Goal: Find specific page/section: Find specific page/section

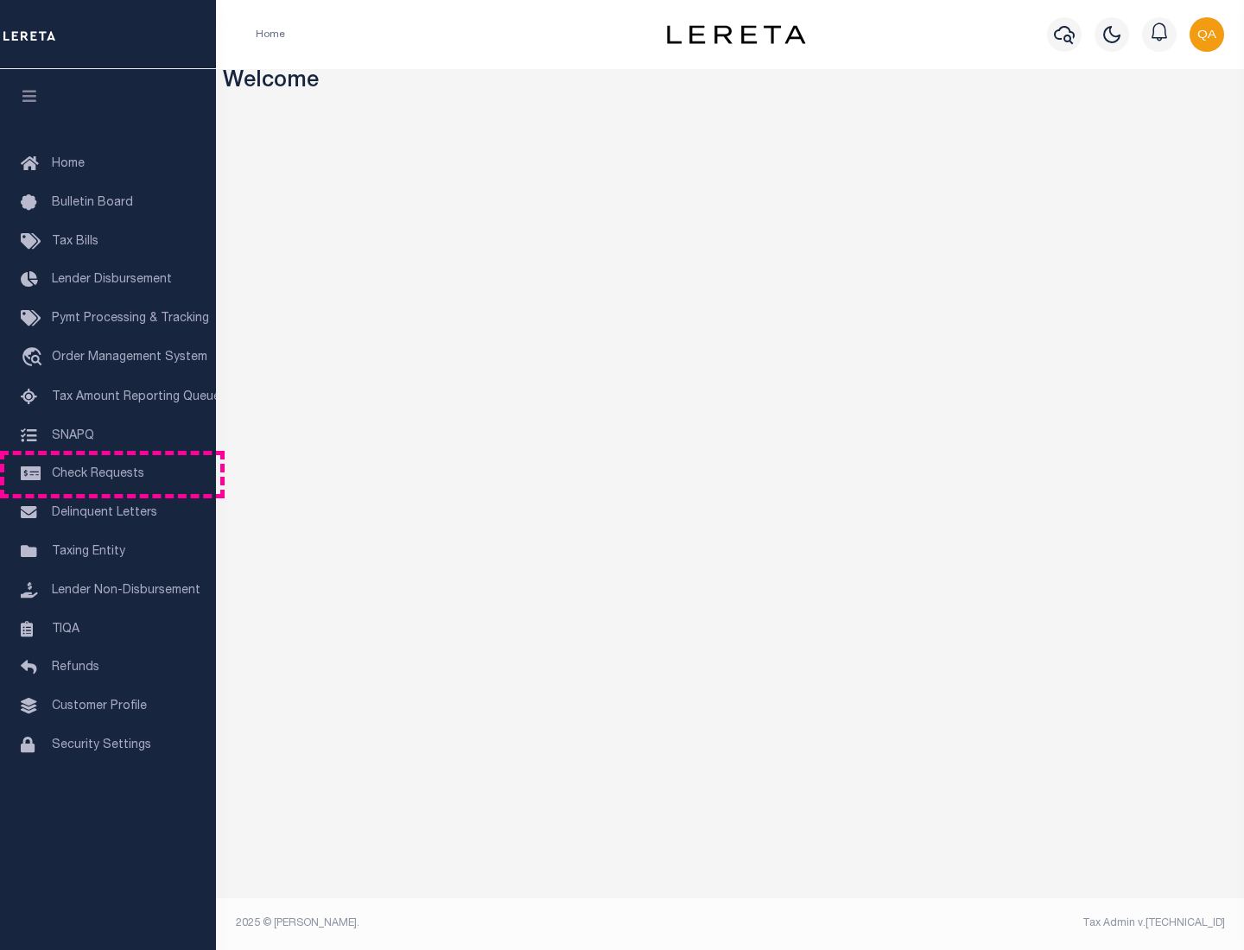
click at [108, 474] on span "Check Requests" at bounding box center [98, 474] width 92 height 12
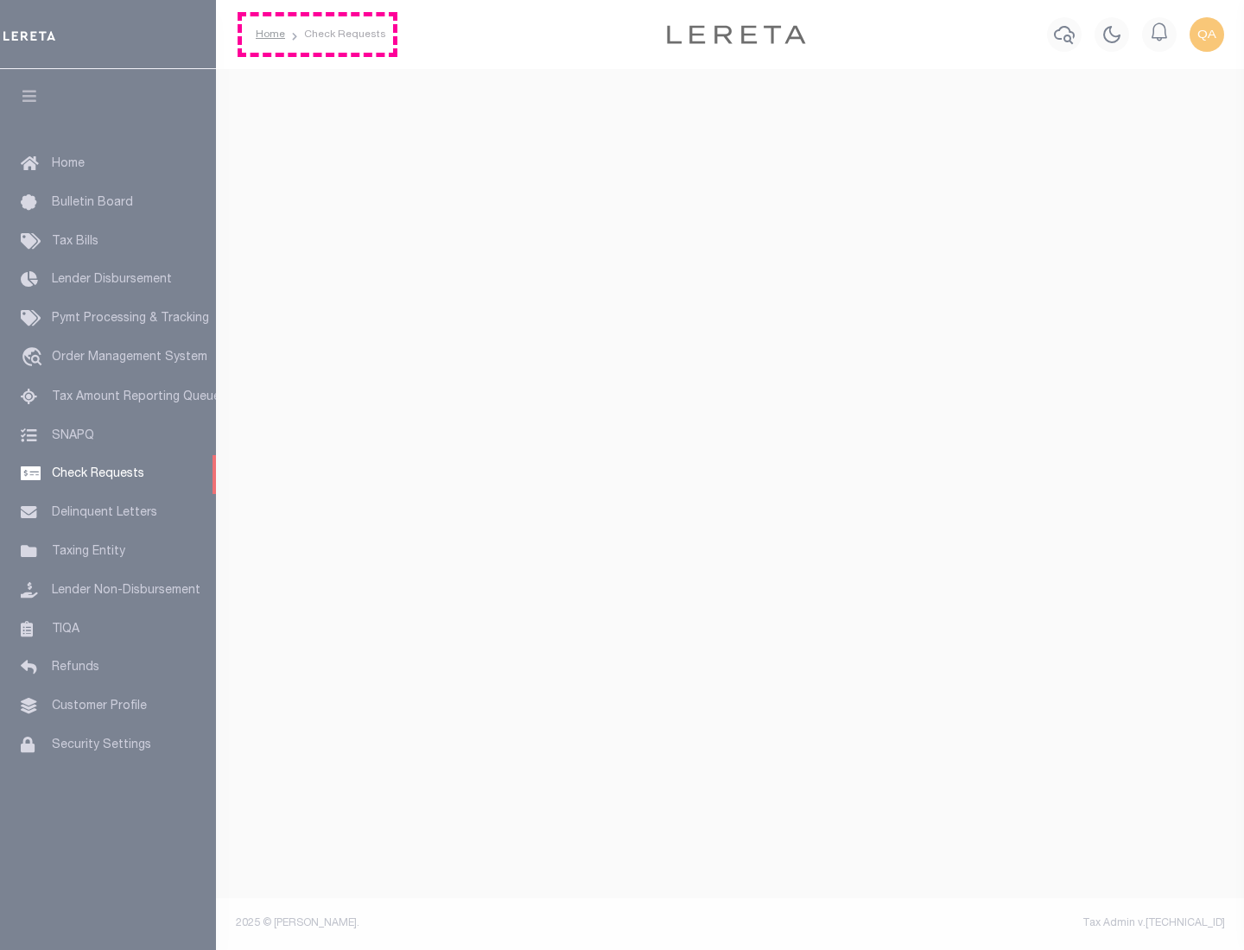
select select "50"
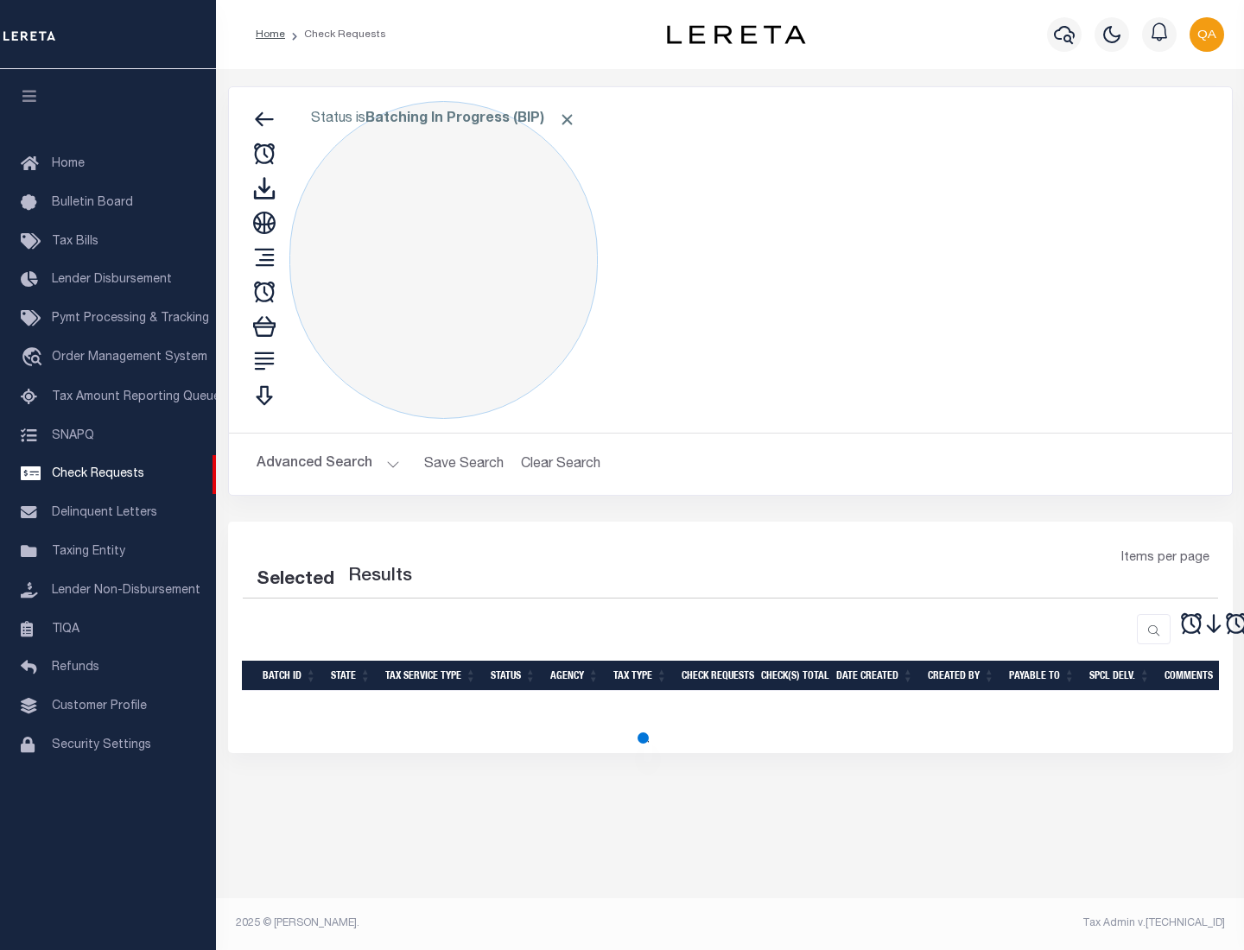
select select "50"
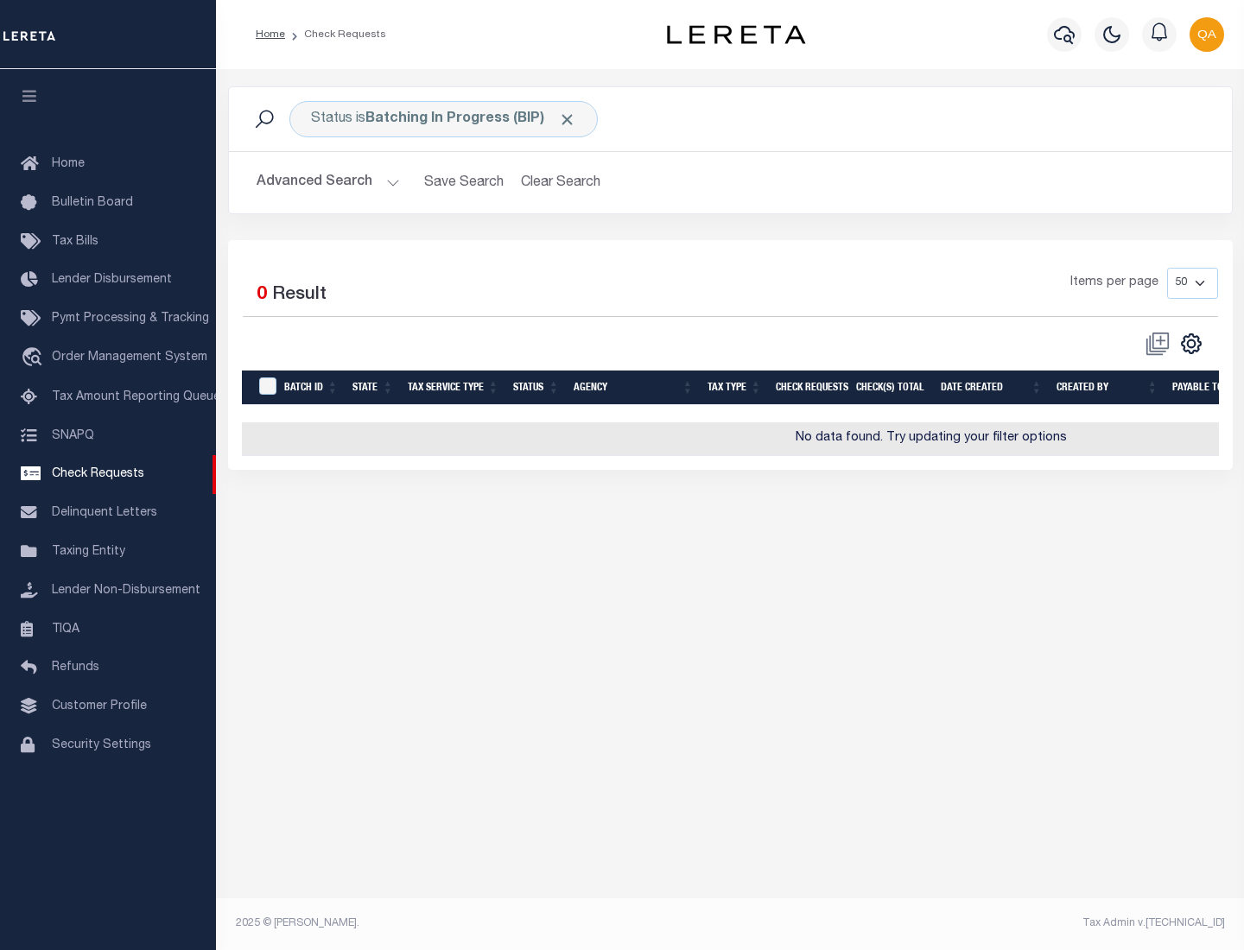
click at [568, 119] on span "Click to Remove" at bounding box center [567, 120] width 18 height 18
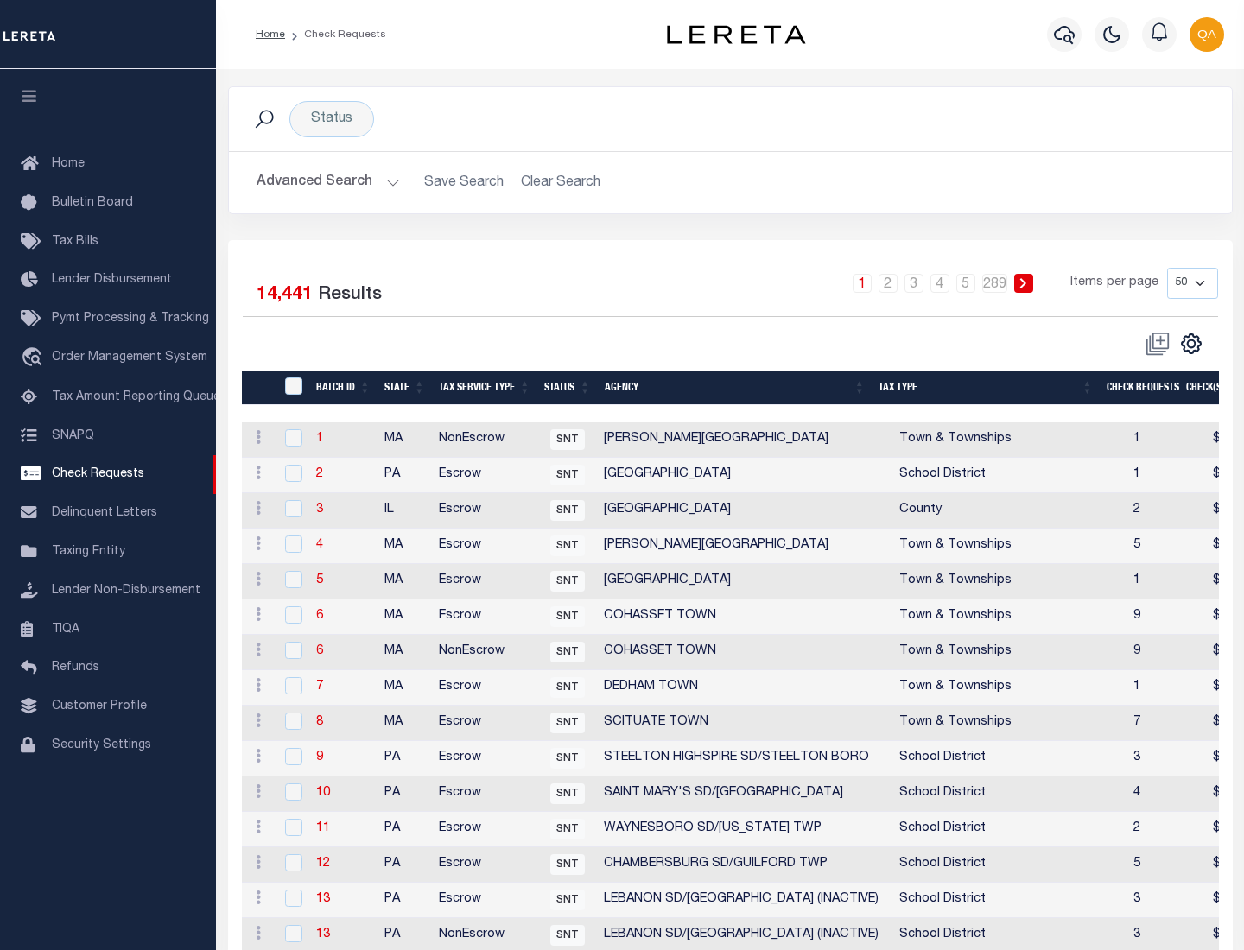
scroll to position [833, 0]
